Goal: Information Seeking & Learning: Learn about a topic

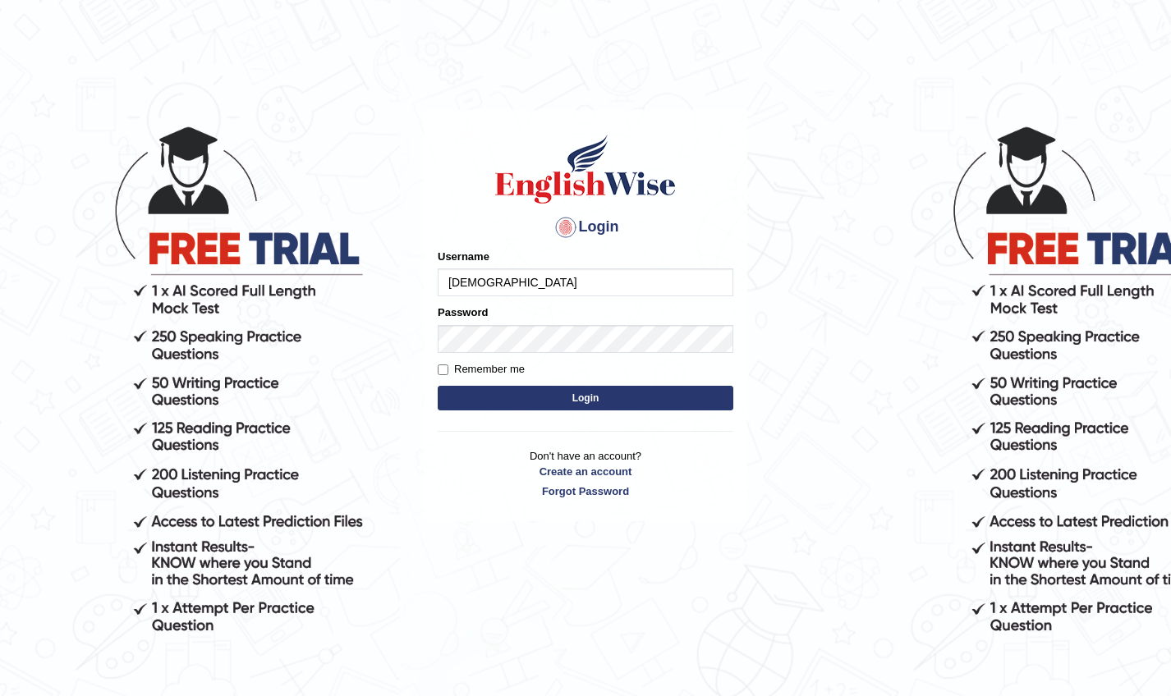
type input "[DEMOGRAPHIC_DATA]"
click at [585, 397] on button "Login" at bounding box center [586, 398] width 296 height 25
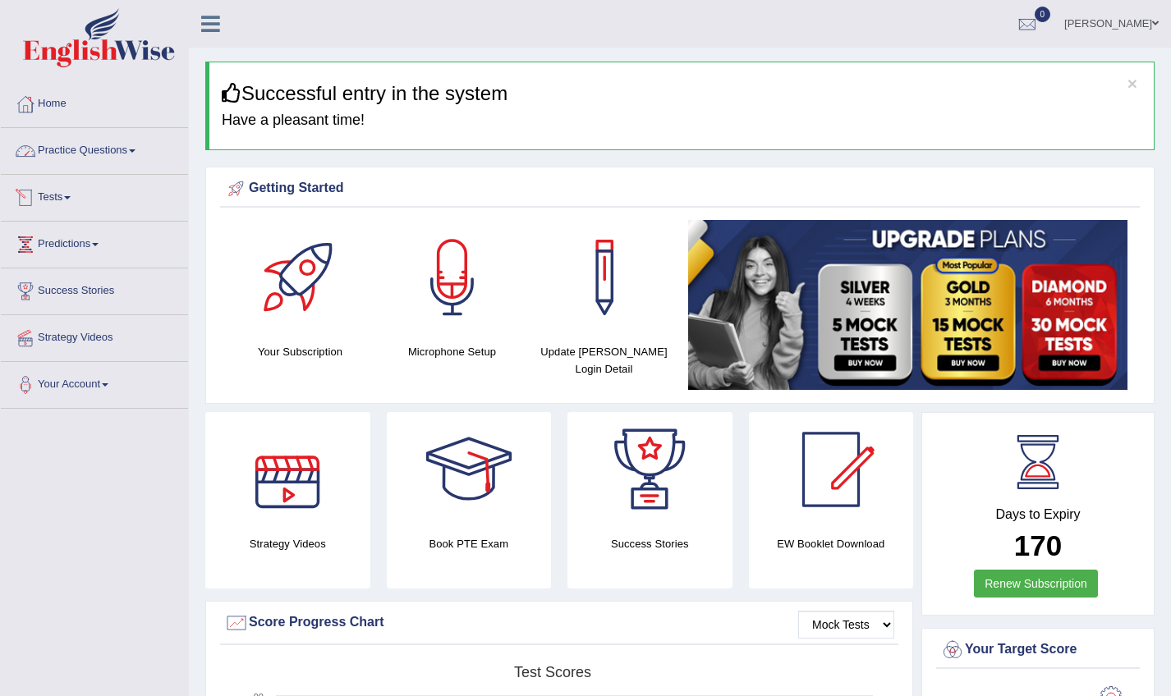
click at [127, 155] on link "Practice Questions" at bounding box center [94, 148] width 187 height 41
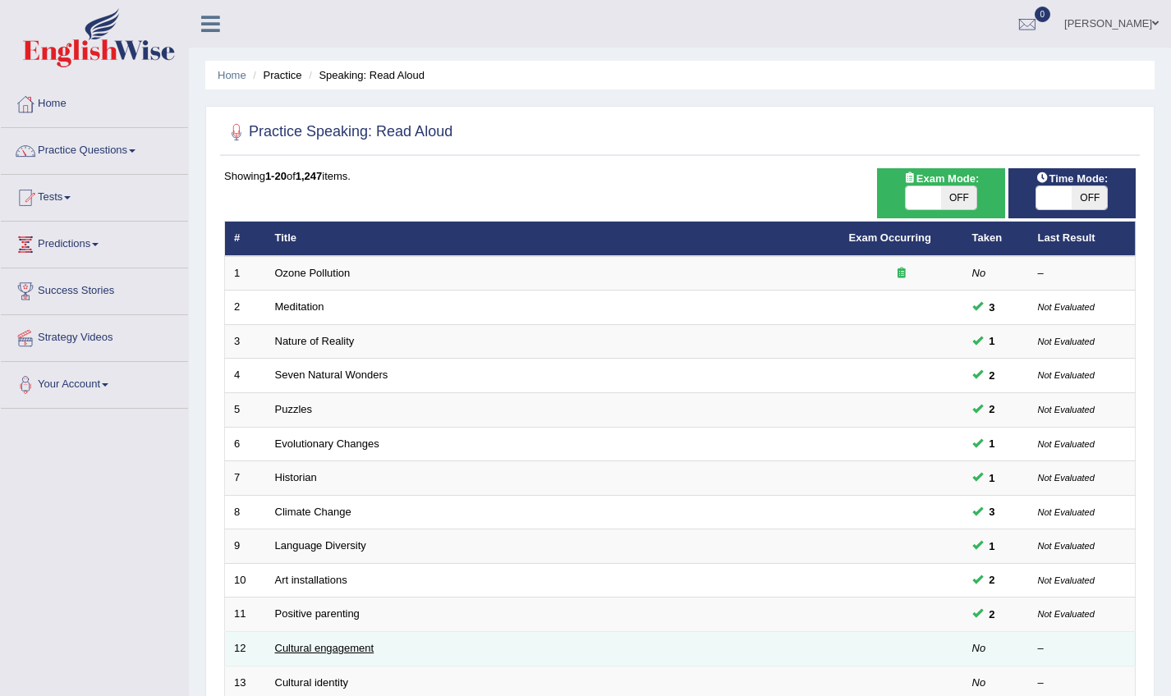
click at [300, 642] on link "Cultural engagement" at bounding box center [324, 648] width 99 height 12
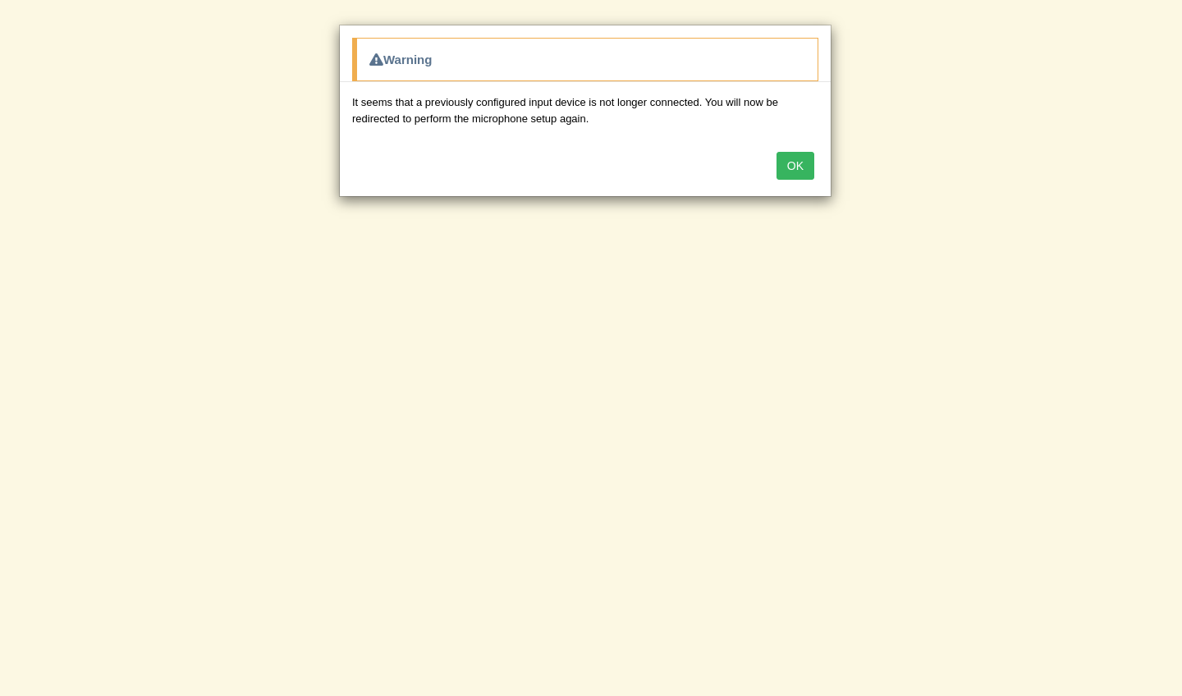
click at [797, 166] on button "OK" at bounding box center [796, 166] width 38 height 28
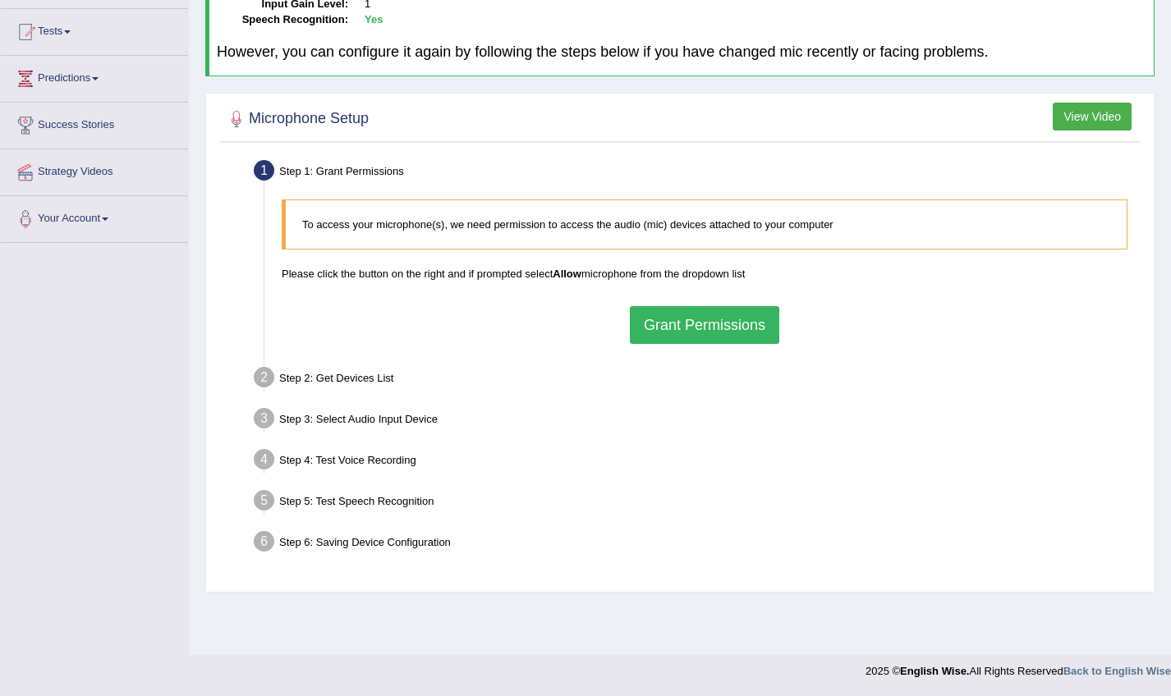
scroll to position [166, 0]
click at [687, 319] on button "Grant Permissions" at bounding box center [704, 325] width 149 height 38
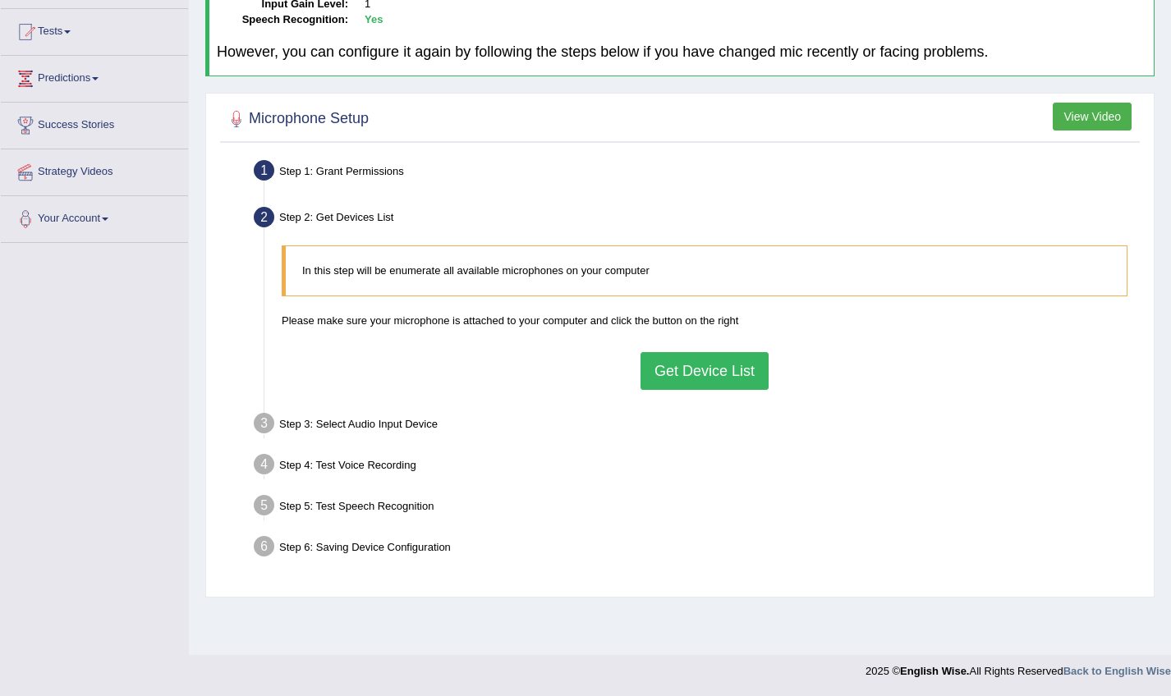
click at [685, 370] on button "Get Device List" at bounding box center [704, 371] width 128 height 38
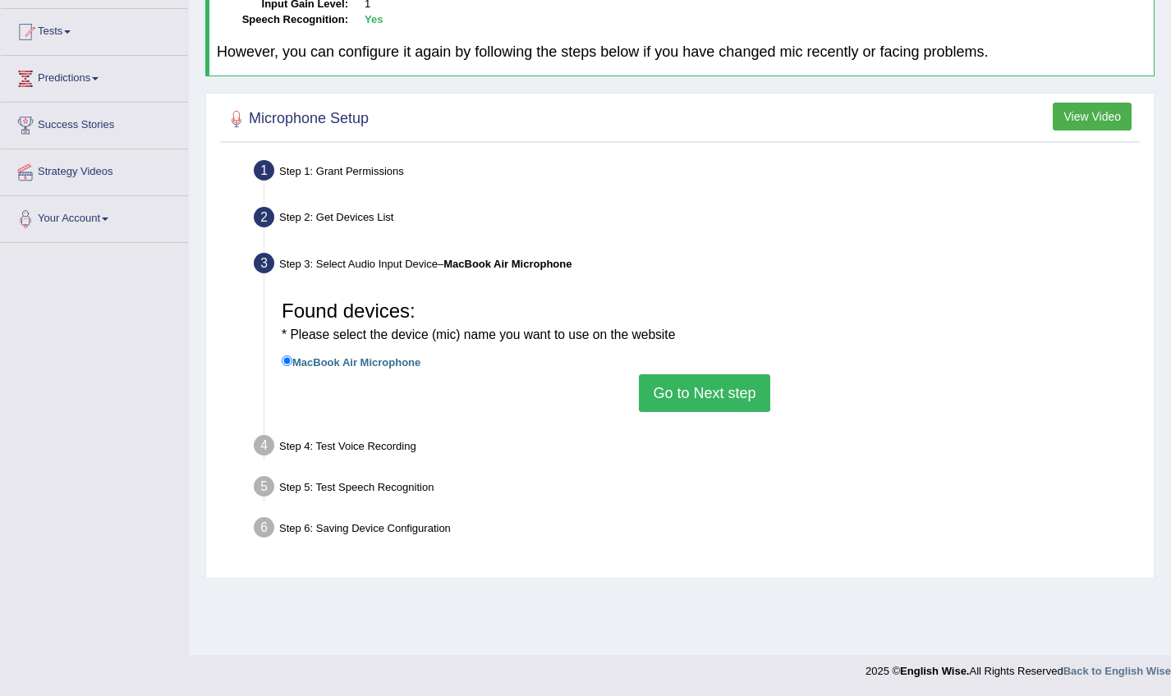
click at [689, 378] on button "Go to Next step" at bounding box center [704, 393] width 131 height 38
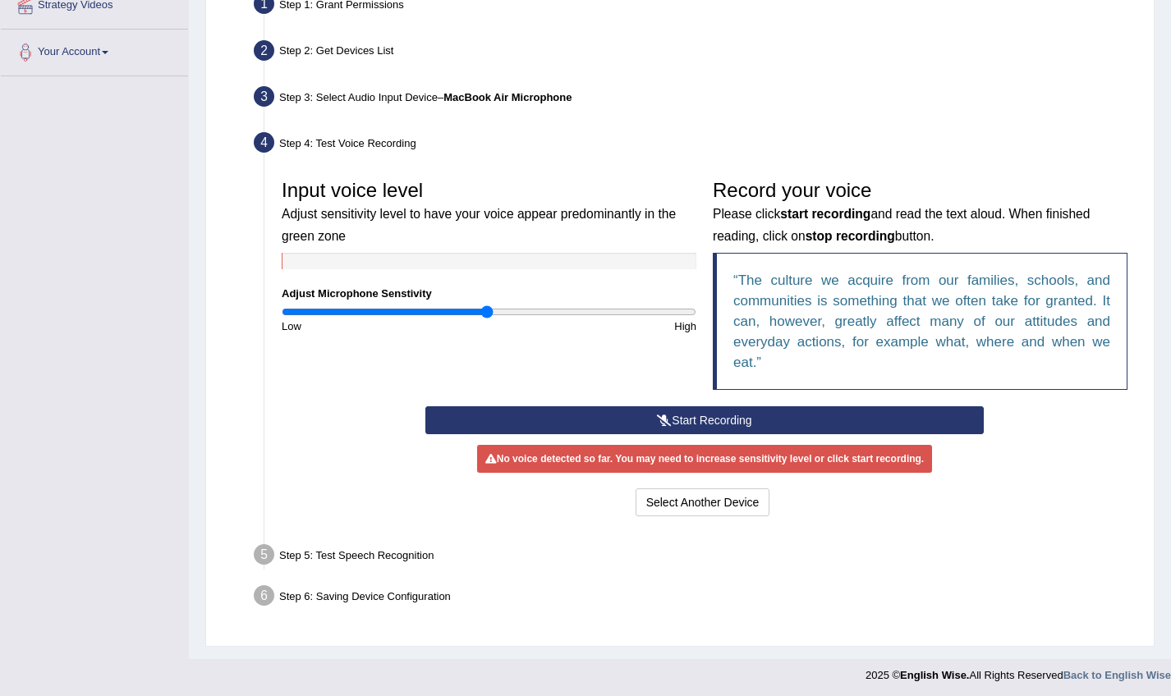
scroll to position [332, 0]
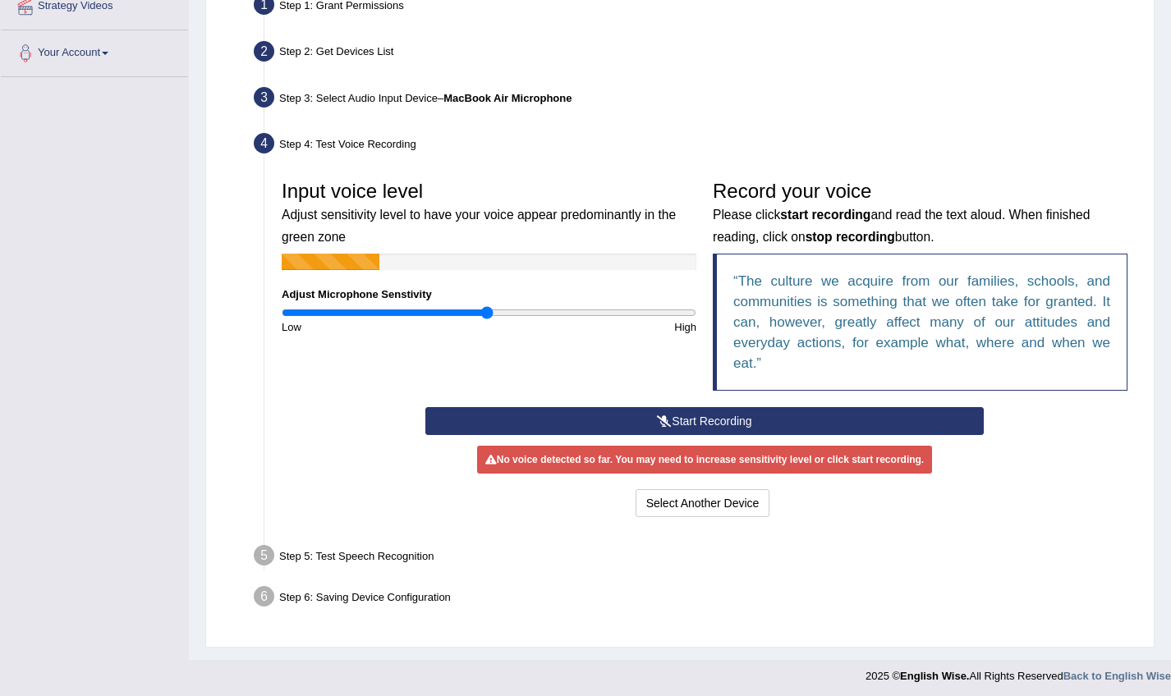
click at [666, 415] on icon at bounding box center [664, 420] width 15 height 11
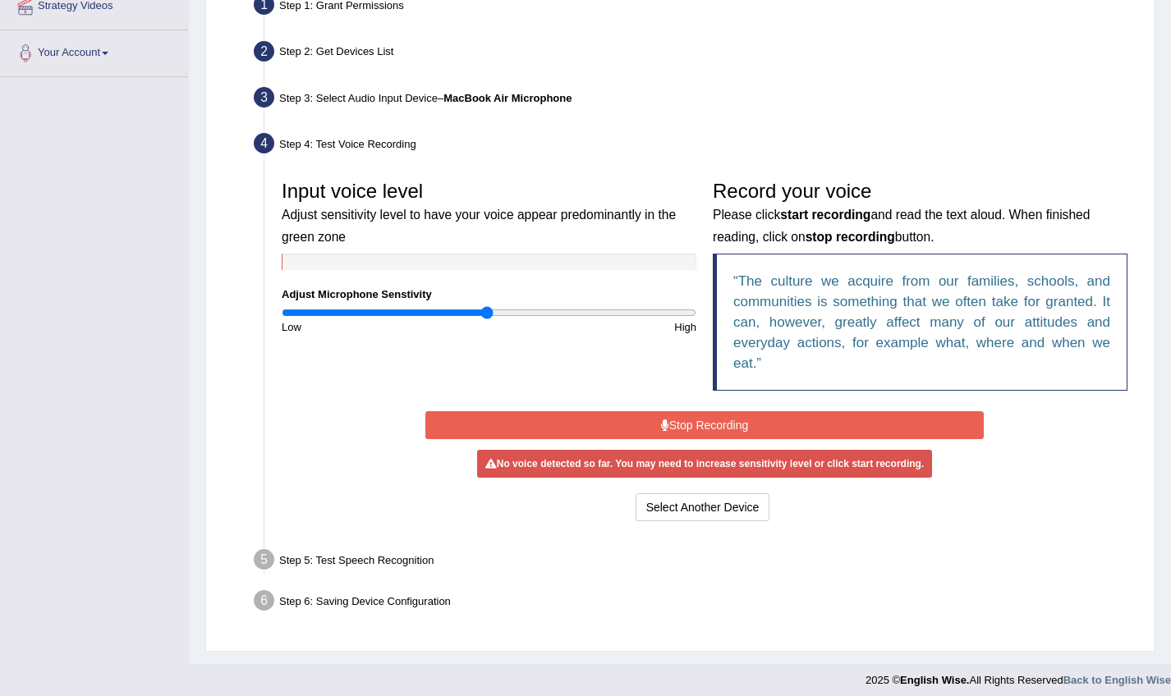
click at [662, 420] on icon at bounding box center [665, 425] width 8 height 11
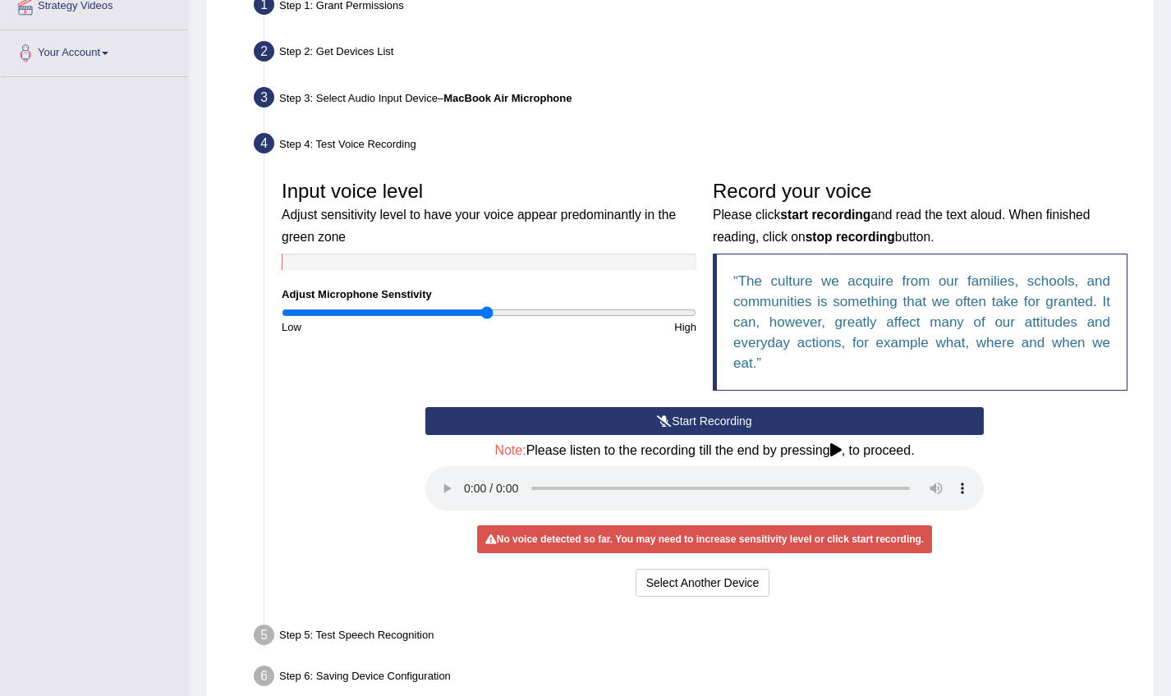
click at [464, 474] on audio at bounding box center [704, 488] width 558 height 44
click at [671, 402] on div "Input voice level Adjust sensitivity level to have your voice appear predominan…" at bounding box center [704, 289] width 862 height 235
click at [678, 415] on button "Start Recording" at bounding box center [704, 421] width 558 height 28
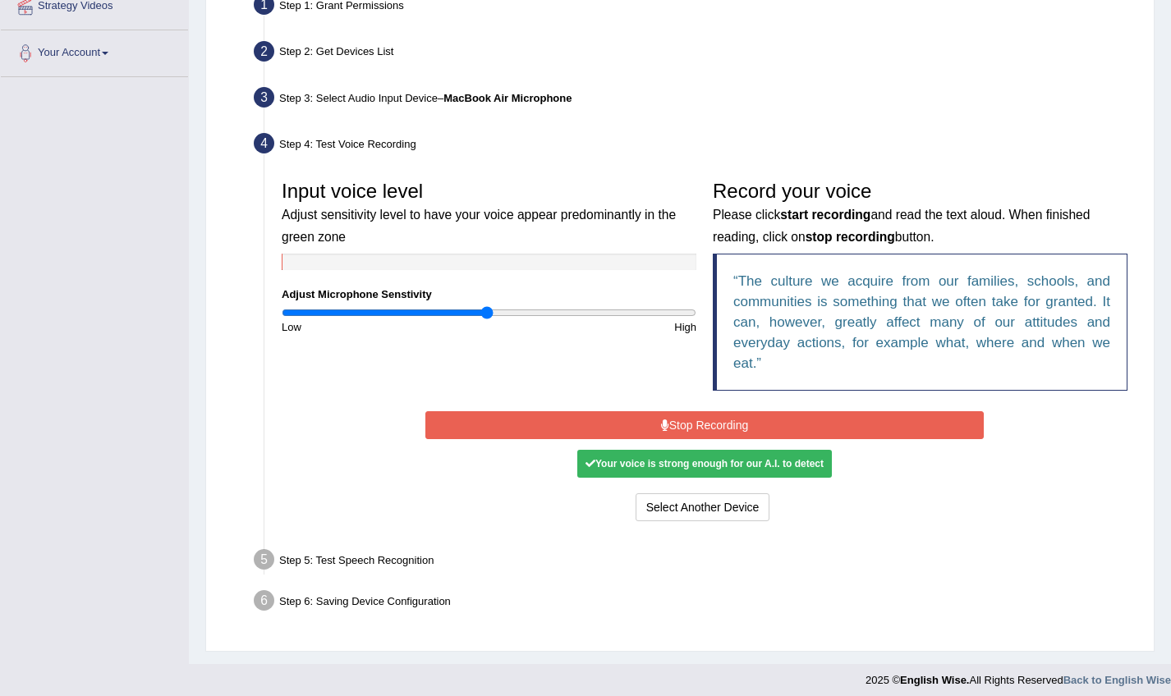
click at [631, 420] on button "Stop Recording" at bounding box center [704, 425] width 558 height 28
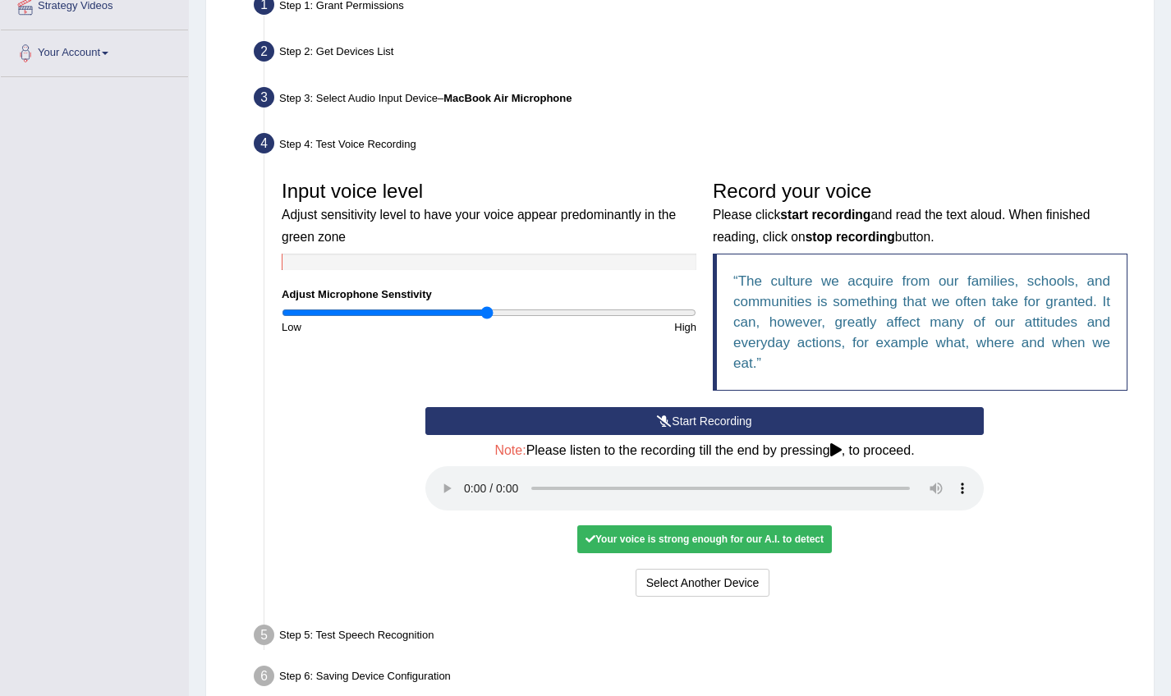
click at [468, 473] on audio at bounding box center [704, 488] width 558 height 44
click at [805, 569] on button "Voice is ok. Go to Next step" at bounding box center [773, 583] width 163 height 28
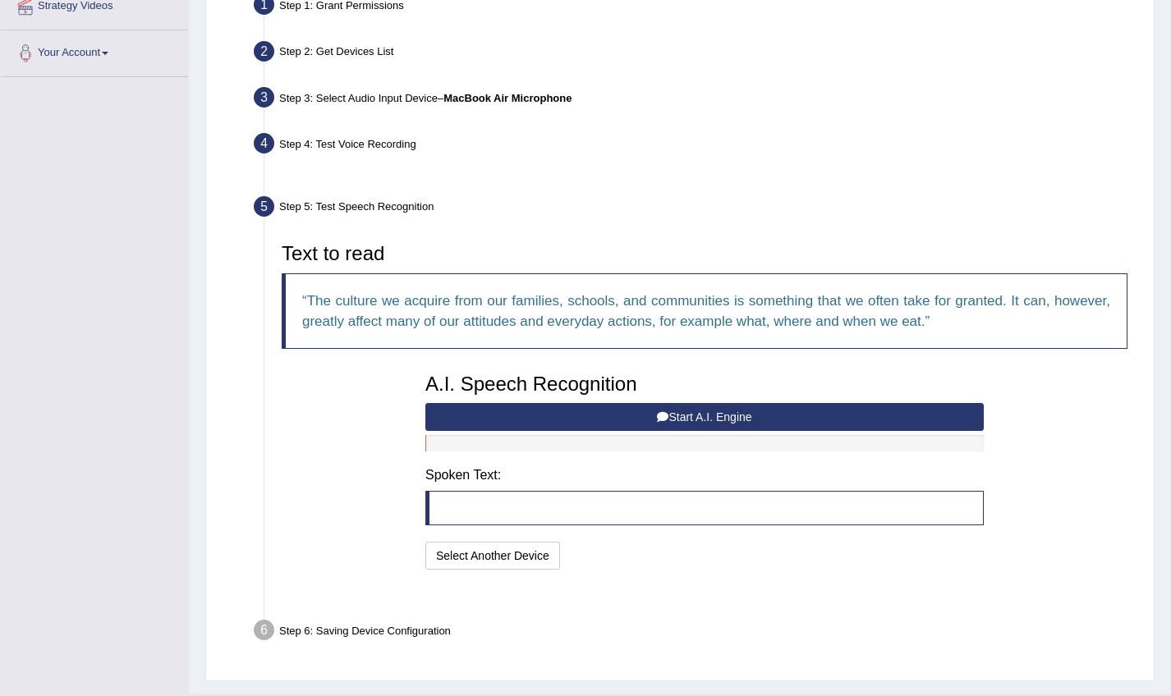
scroll to position [327, 0]
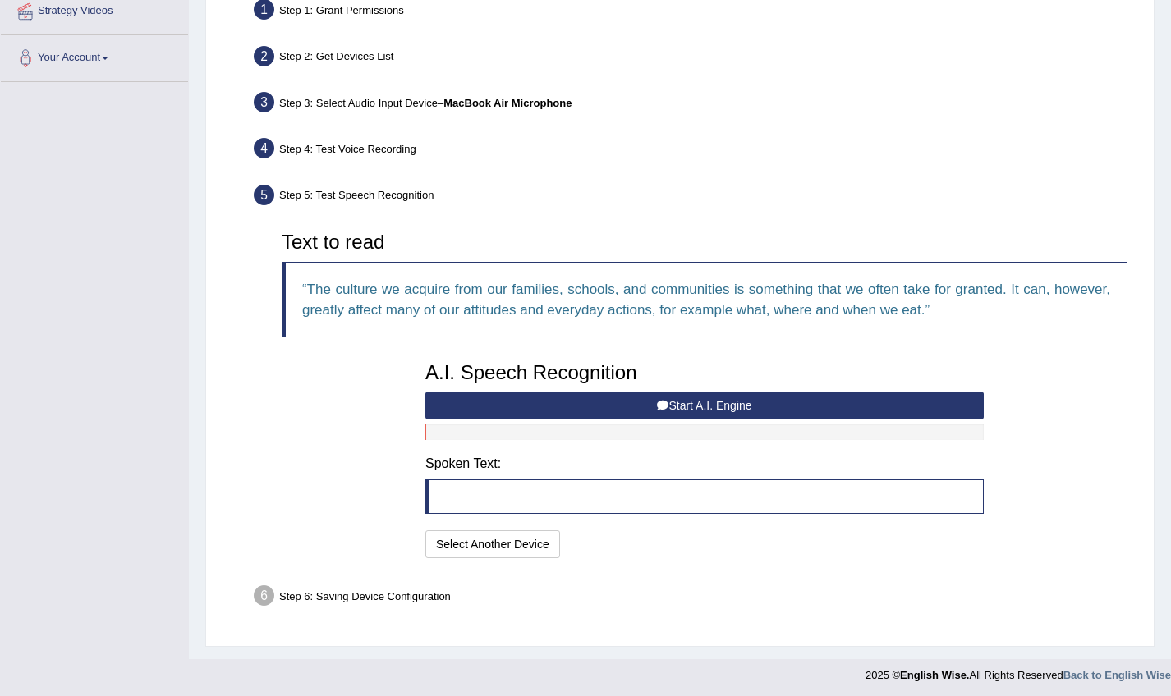
click at [738, 411] on button "Start A.I. Engine" at bounding box center [704, 406] width 558 height 28
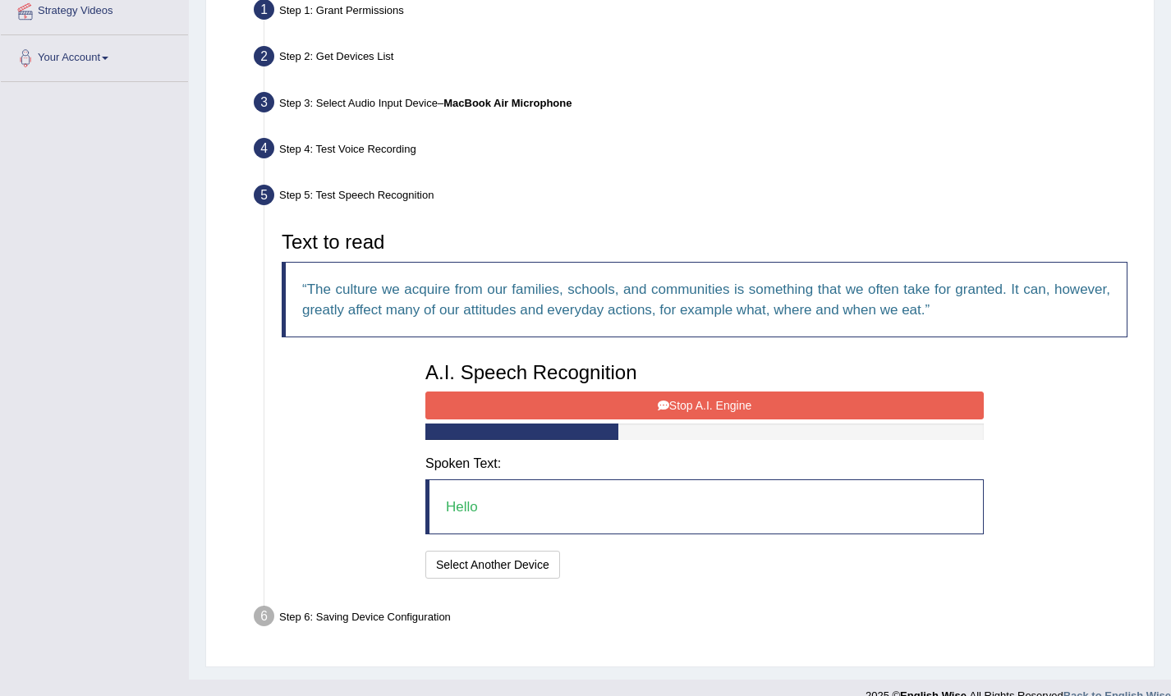
click at [738, 411] on button "Stop A.I. Engine" at bounding box center [704, 406] width 558 height 28
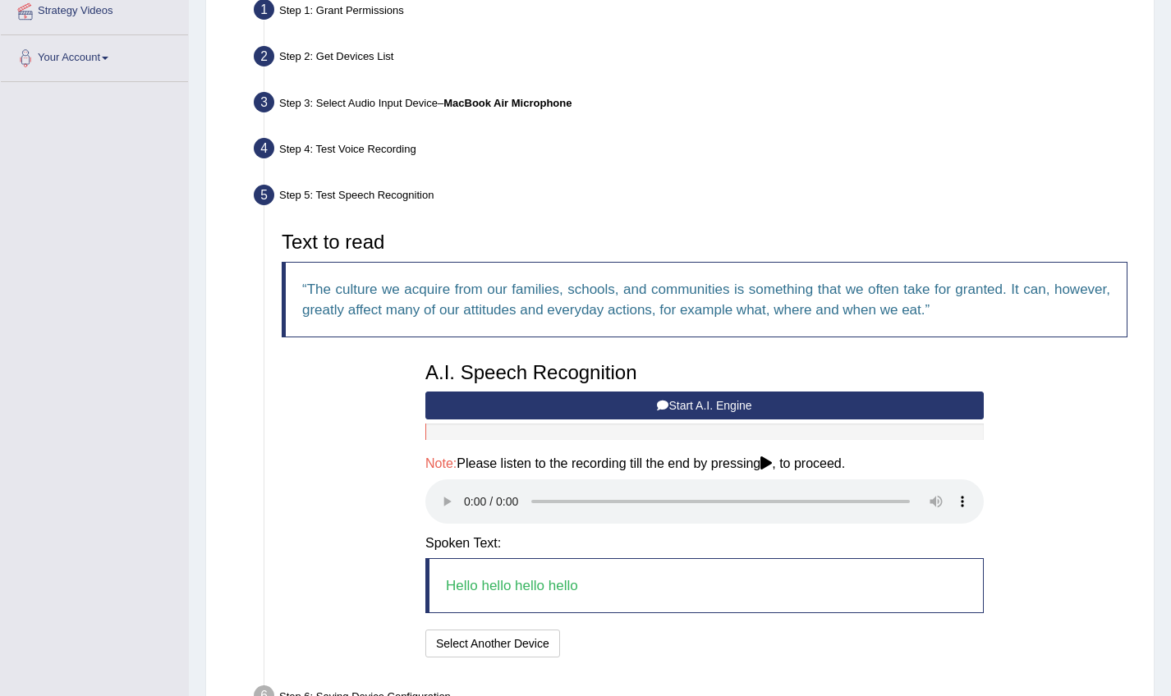
click at [461, 485] on audio at bounding box center [704, 501] width 558 height 44
click at [462, 486] on audio at bounding box center [704, 501] width 558 height 44
click at [630, 630] on button "Speech is ok. Go to Last step" at bounding box center [652, 644] width 172 height 28
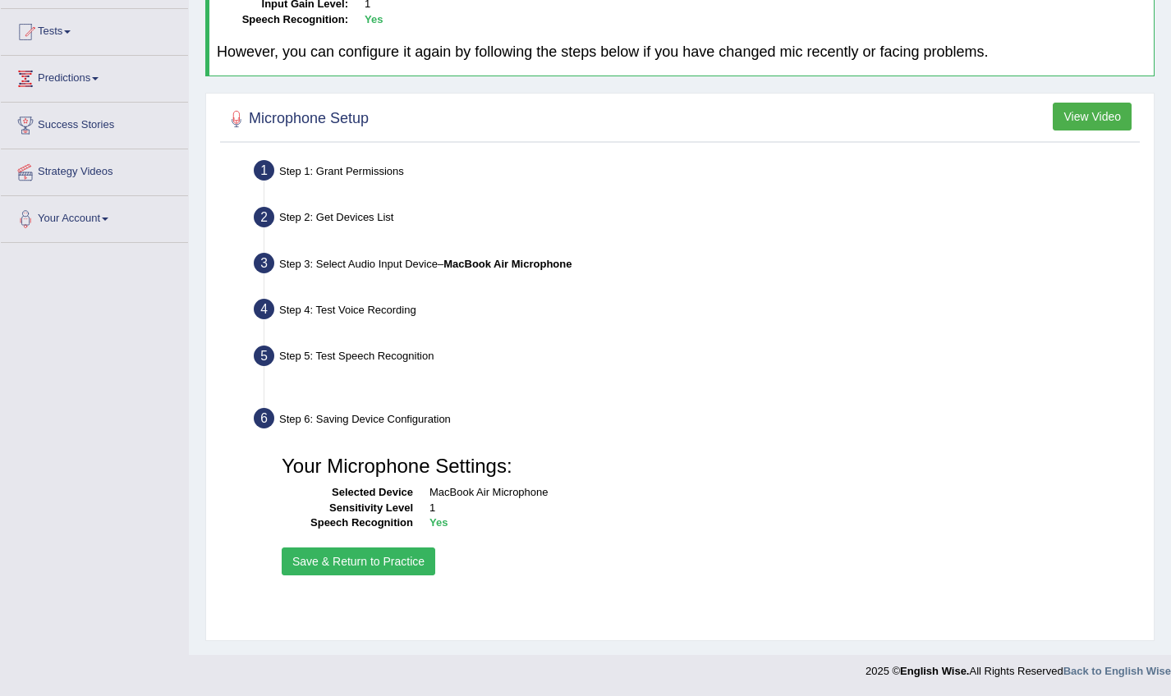
scroll to position [166, 0]
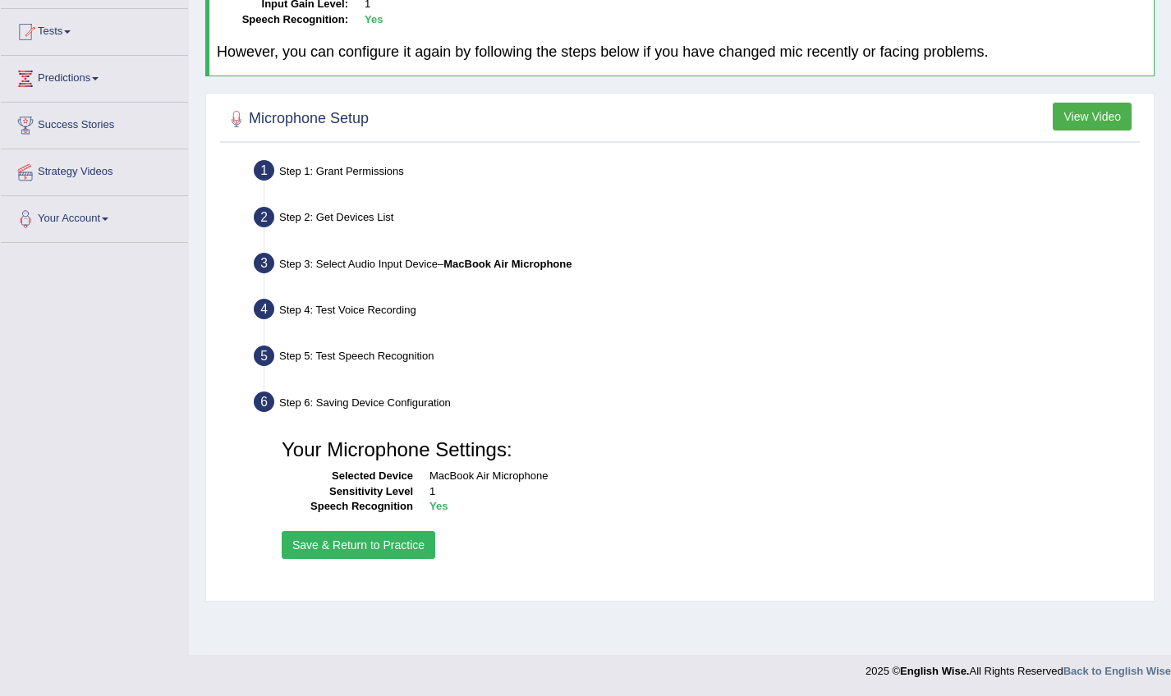
click at [401, 544] on button "Save & Return to Practice" at bounding box center [359, 545] width 154 height 28
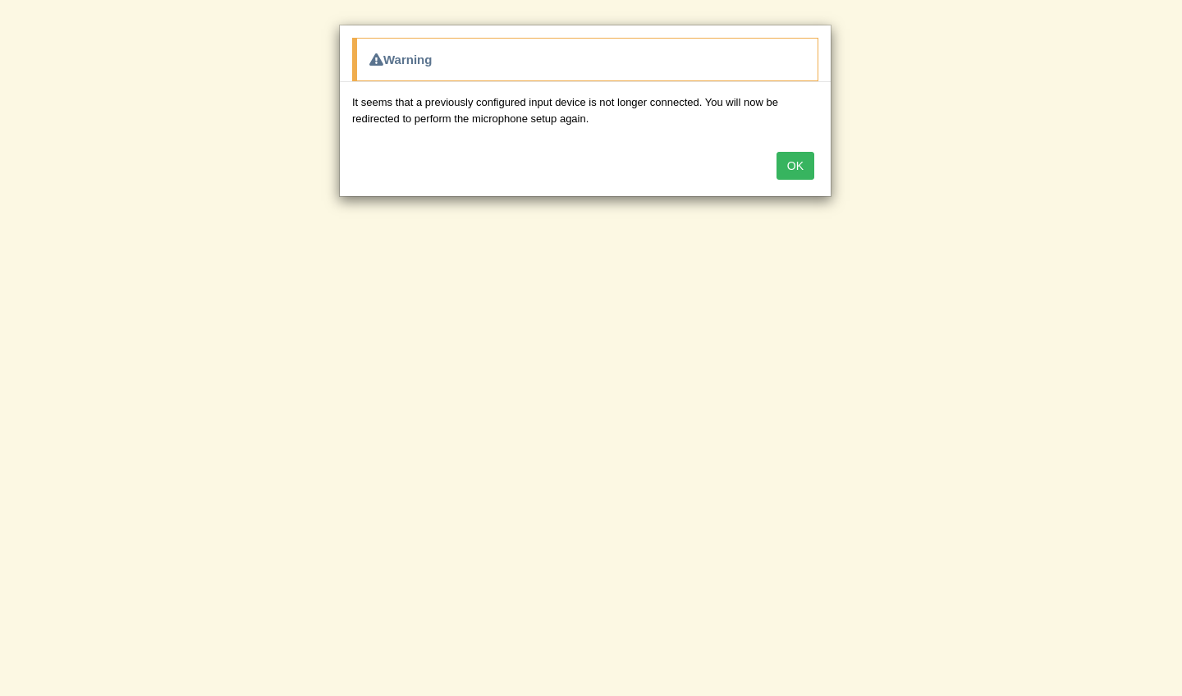
click at [795, 163] on button "OK" at bounding box center [796, 166] width 38 height 28
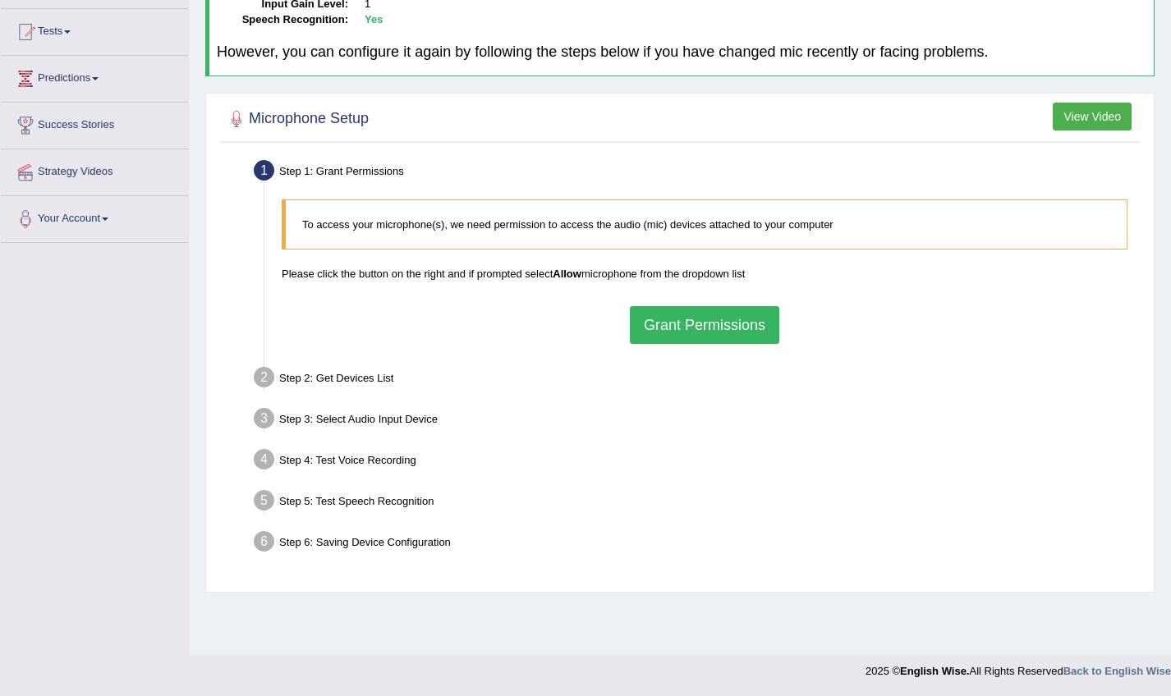
scroll to position [166, 0]
click at [708, 316] on button "Grant Permissions" at bounding box center [704, 325] width 149 height 38
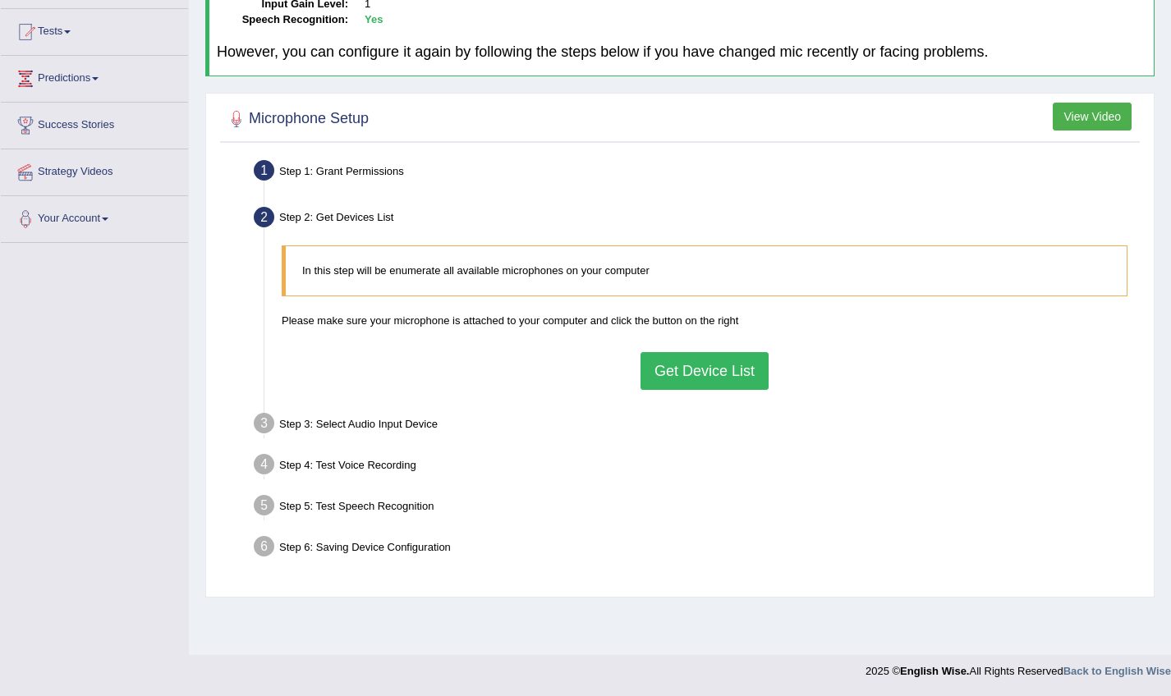
click at [703, 366] on button "Get Device List" at bounding box center [704, 371] width 128 height 38
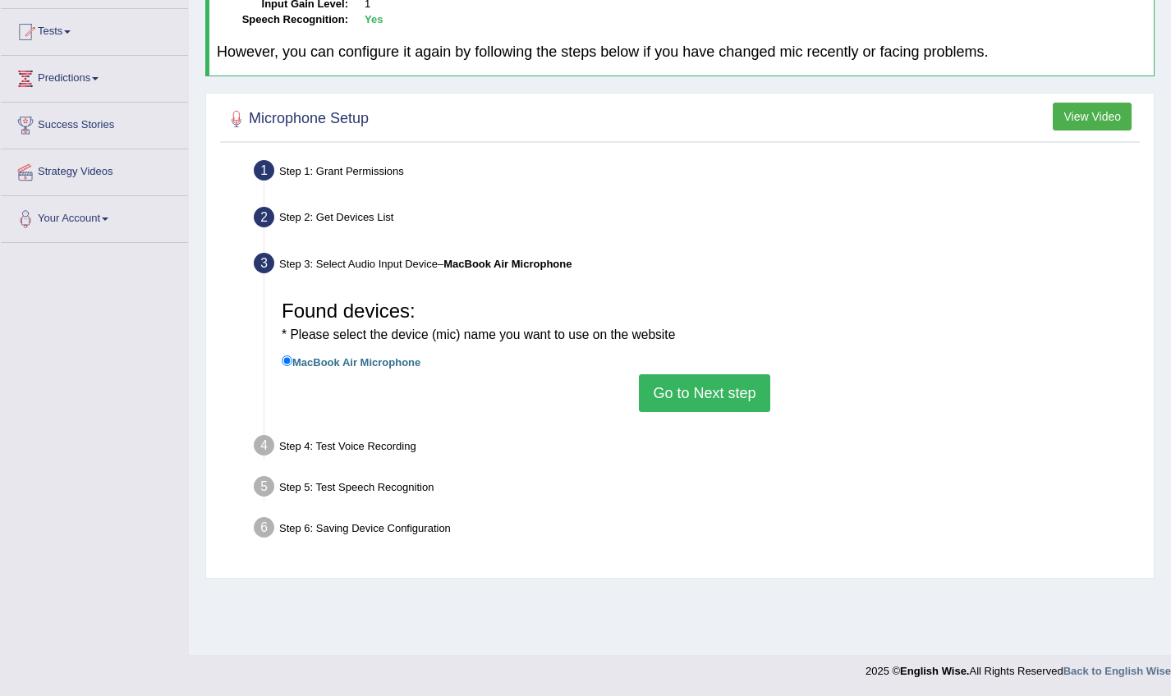
click at [707, 397] on button "Go to Next step" at bounding box center [704, 393] width 131 height 38
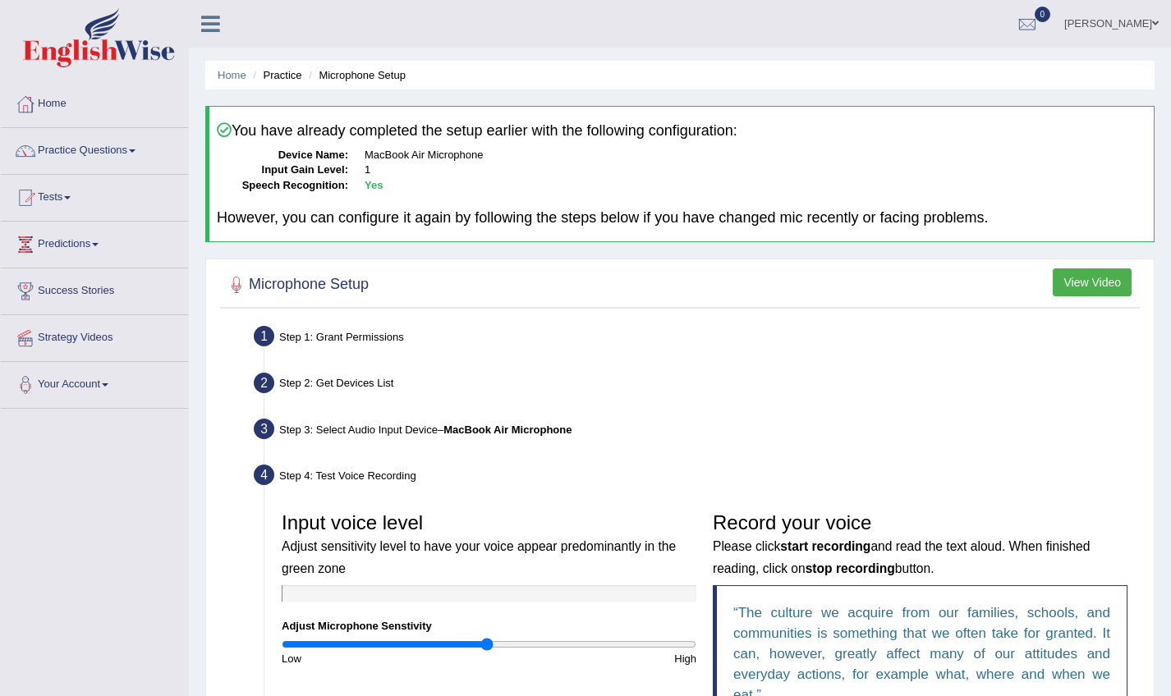
scroll to position [0, 0]
click at [54, 94] on link "Home" at bounding box center [94, 101] width 187 height 41
